Goal: Transaction & Acquisition: Book appointment/travel/reservation

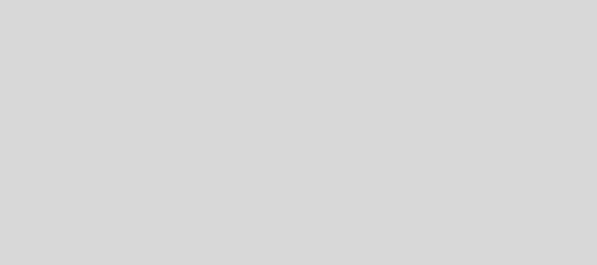
select select "es"
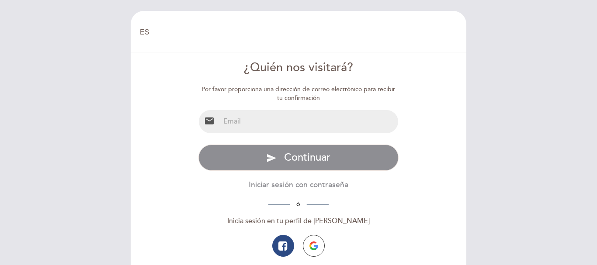
click at [244, 119] on input "email" at bounding box center [309, 121] width 179 height 23
type input "[EMAIL_ADDRESS][DOMAIN_NAME]"
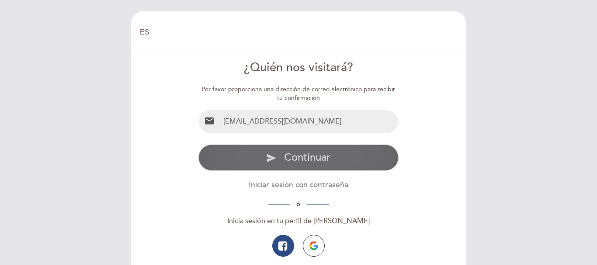
click at [315, 153] on span "Continuar" at bounding box center [307, 157] width 46 height 13
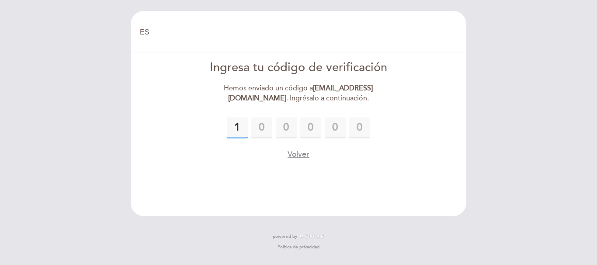
type input "1"
type input "4"
type input "3"
type input "0"
type input "6"
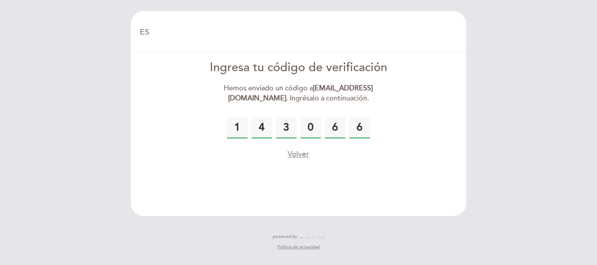
type input "6"
